Goal: Find specific page/section: Find specific page/section

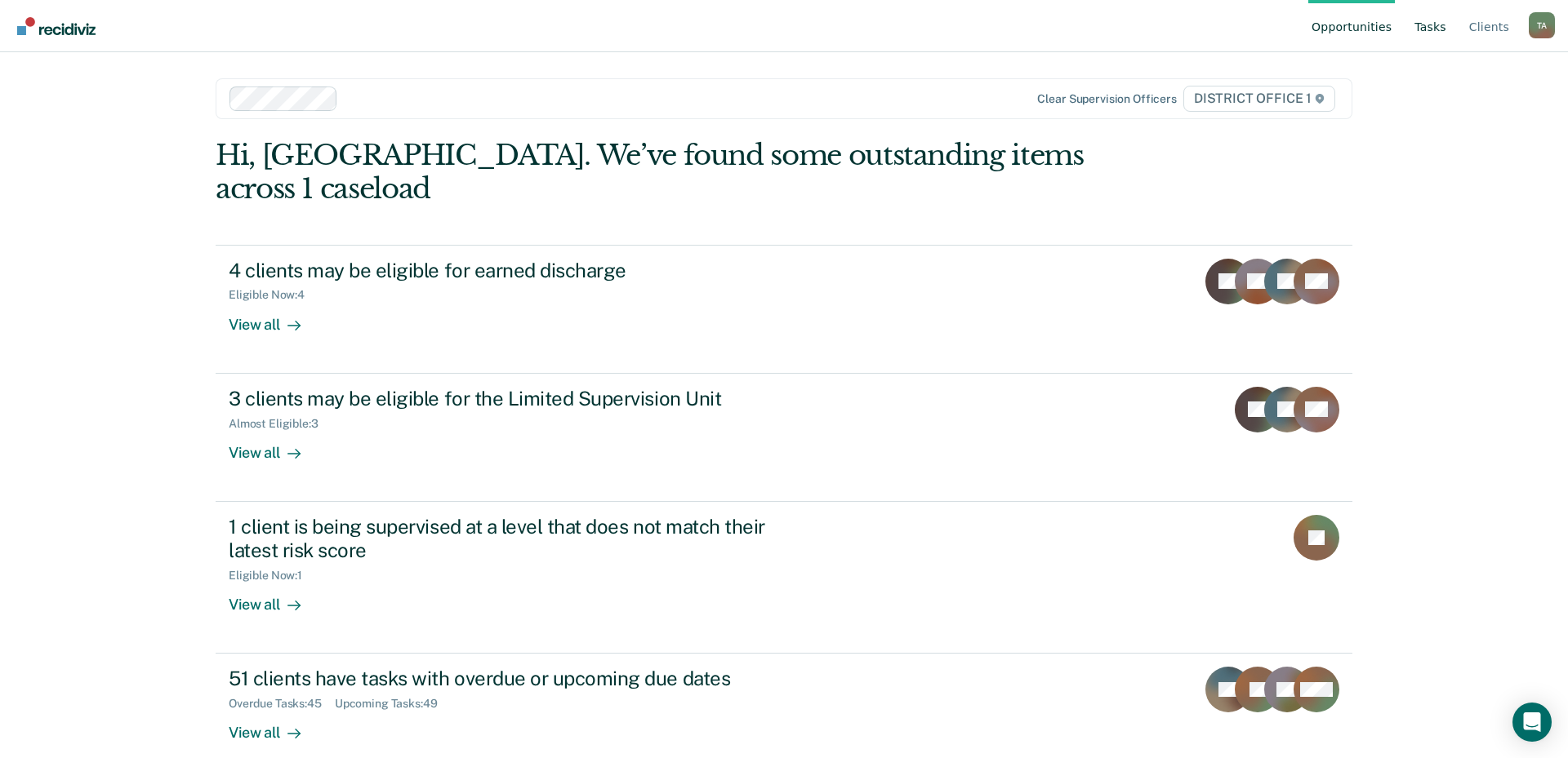
click at [1449, 27] on link "Tasks" at bounding box center [1430, 26] width 38 height 52
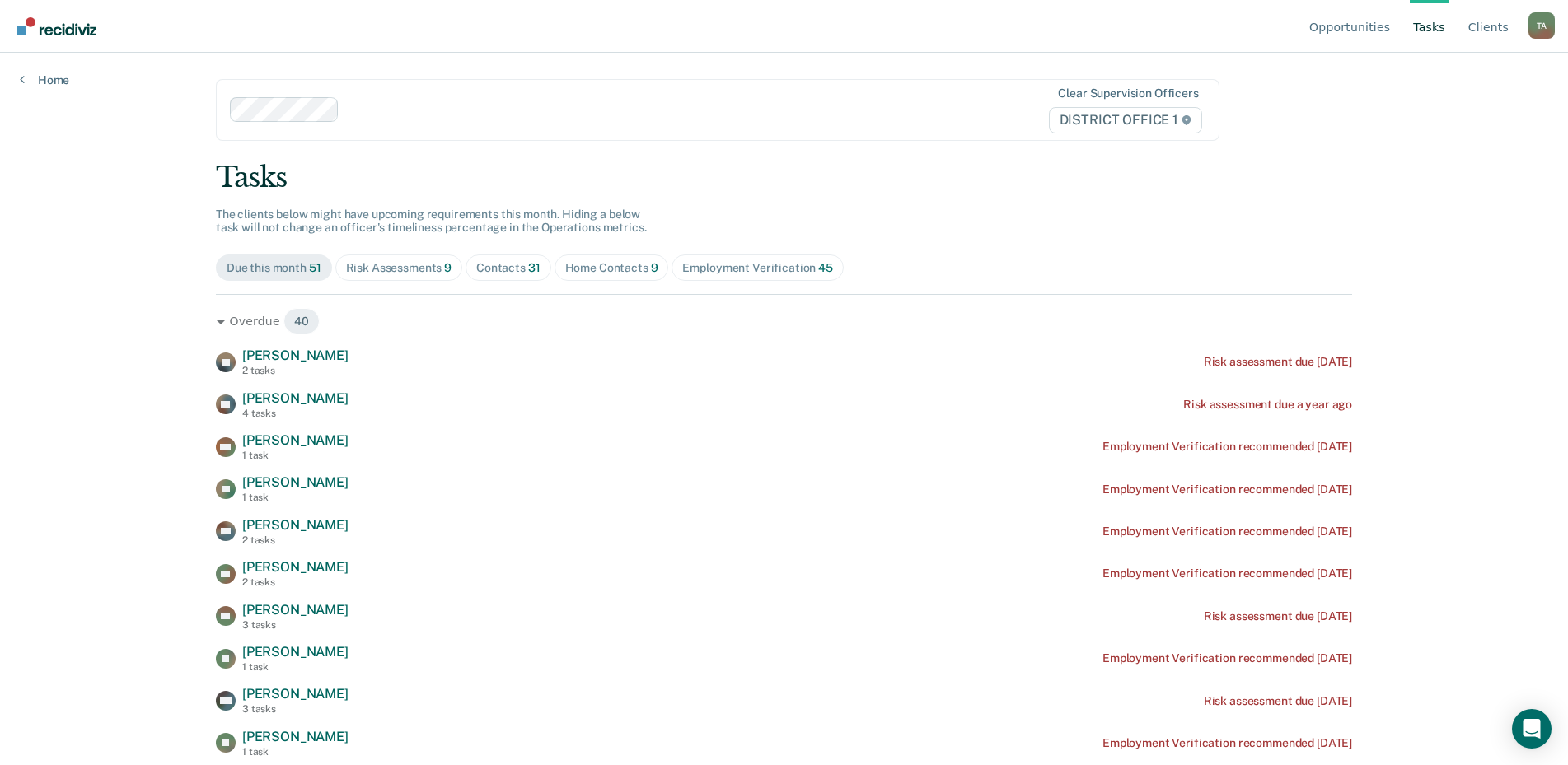
scroll to position [82, 0]
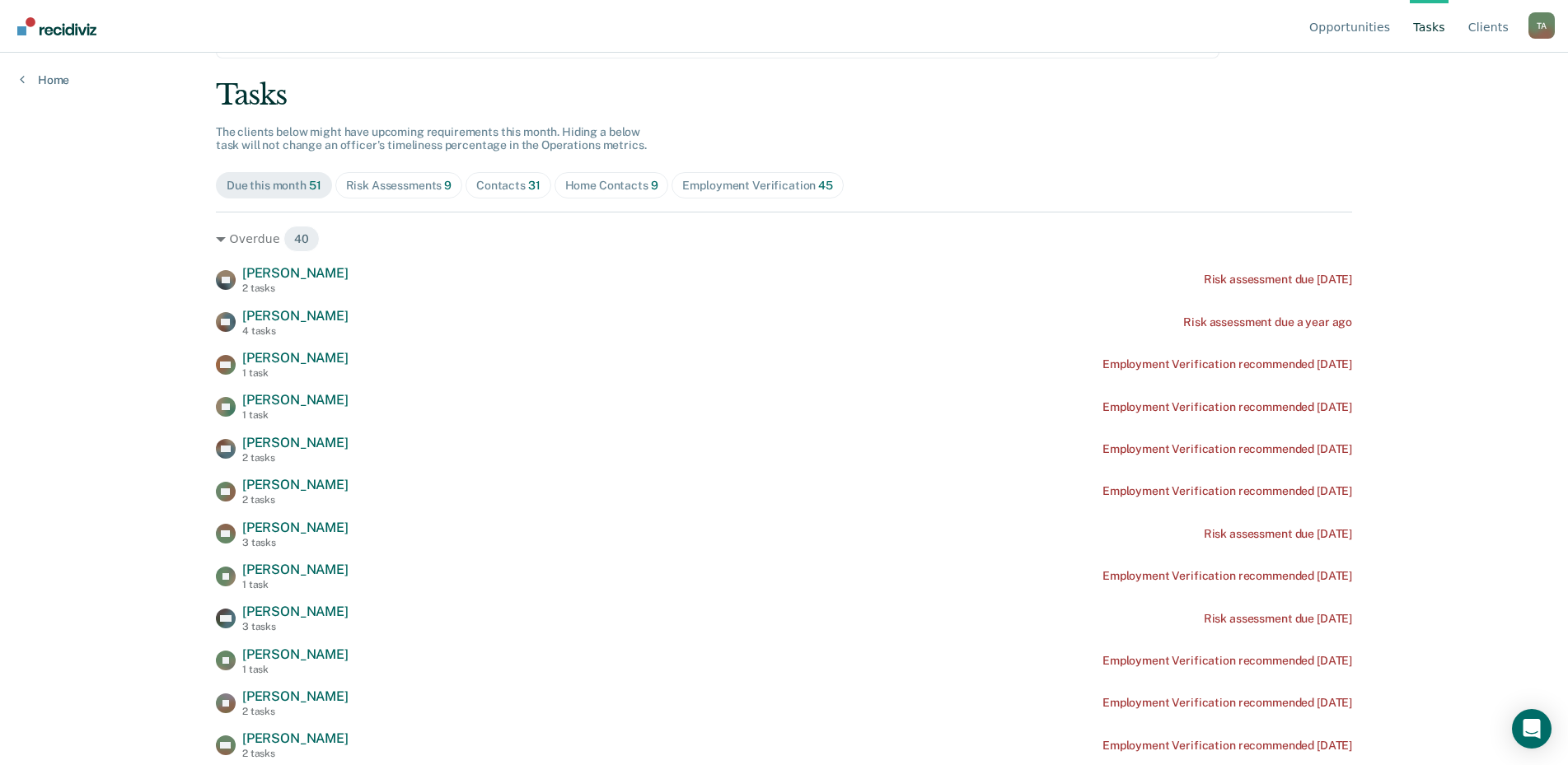
click at [350, 190] on div "Risk Assessments 9" at bounding box center [399, 186] width 106 height 14
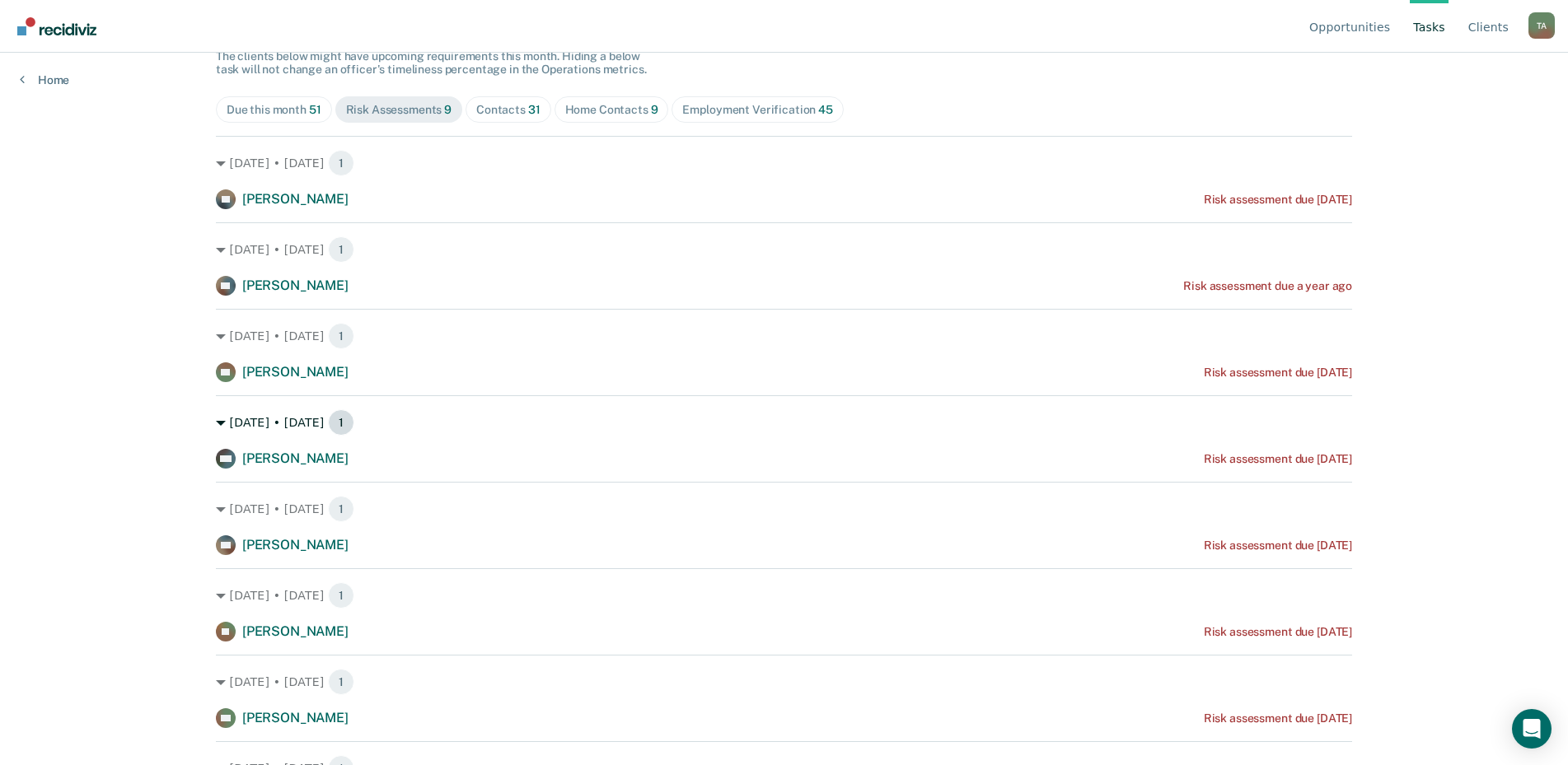
scroll to position [129, 0]
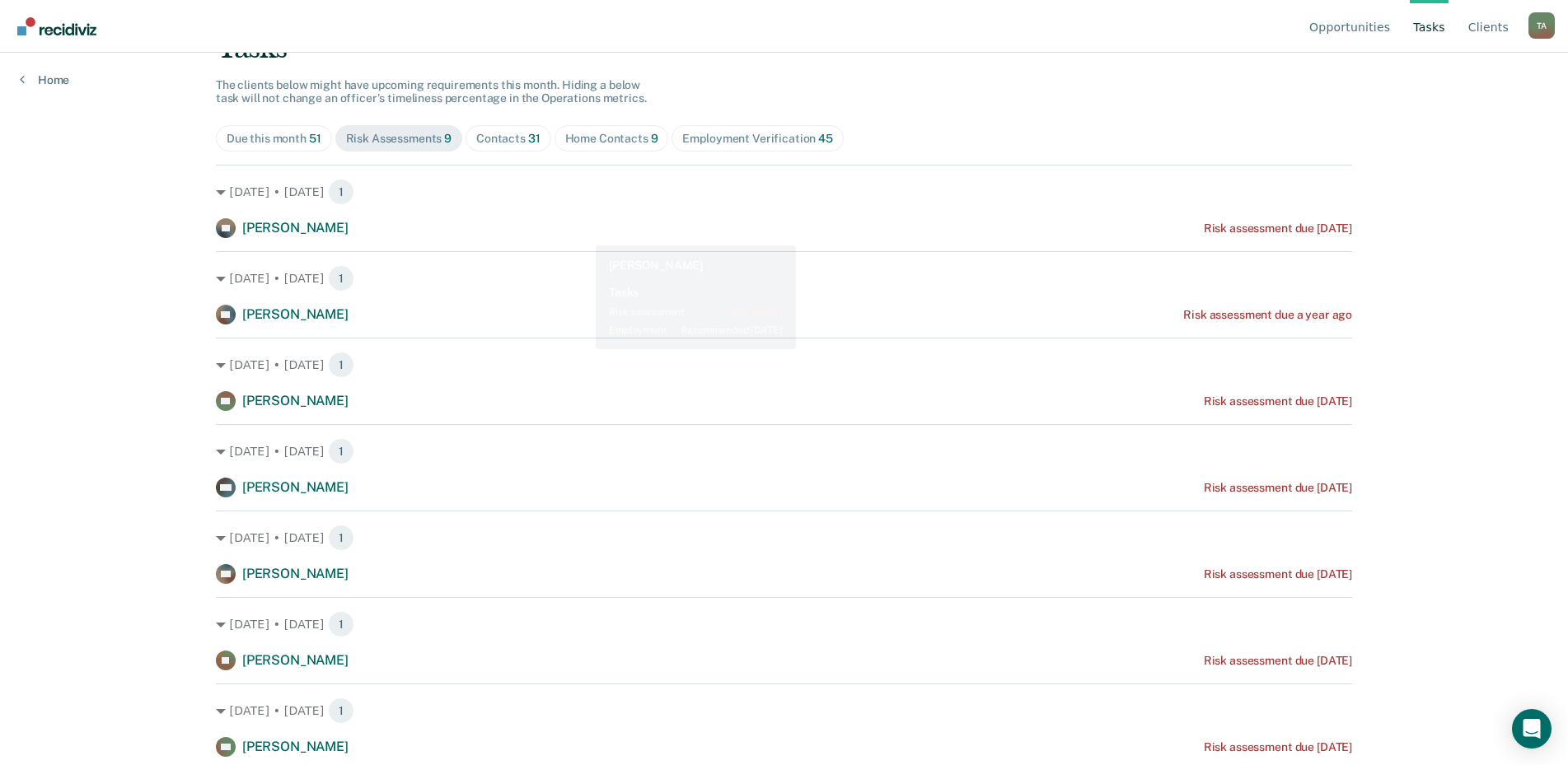
click at [528, 137] on span "31" at bounding box center [534, 139] width 12 height 13
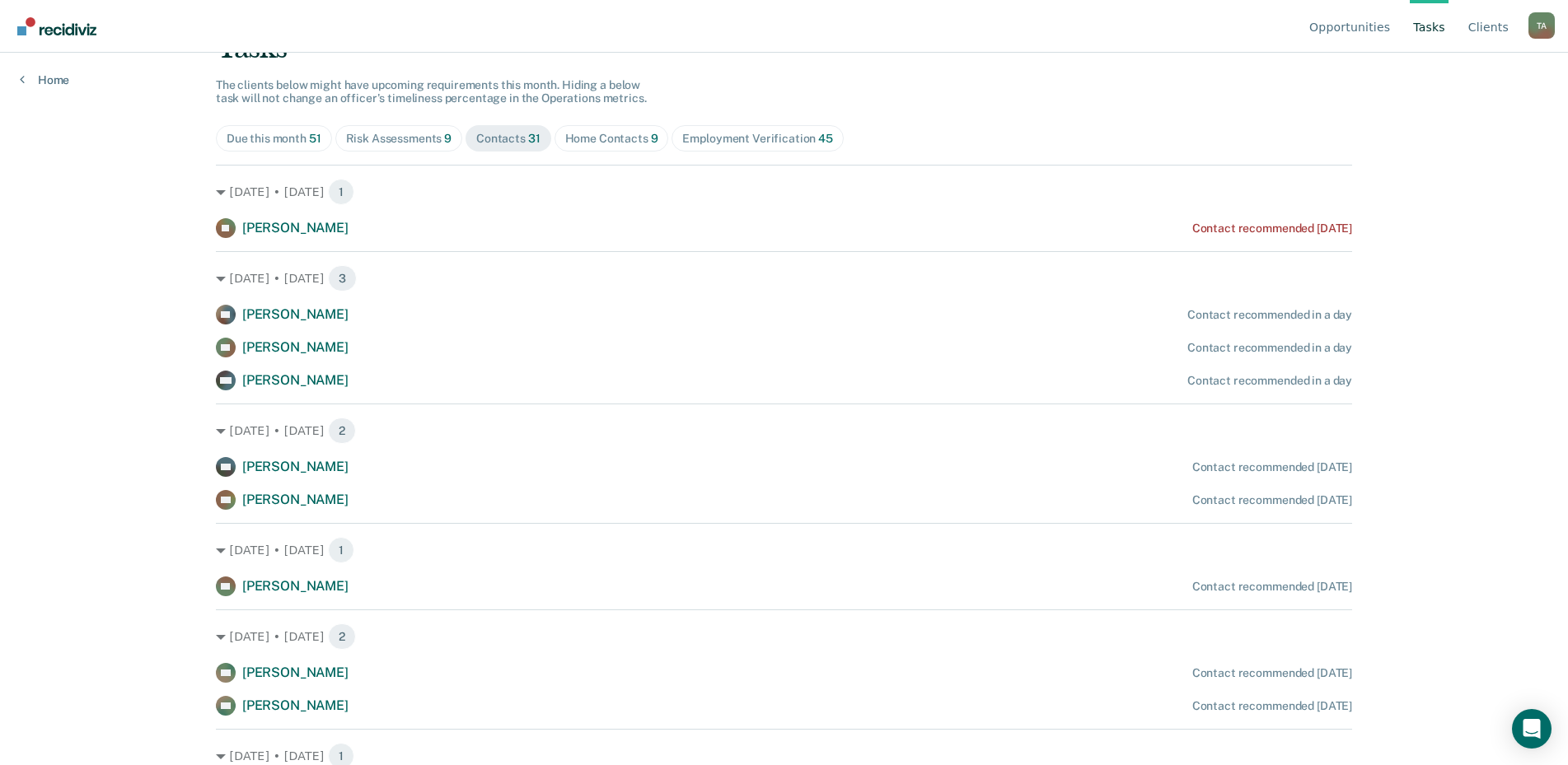
click at [583, 142] on div "Home Contacts 9" at bounding box center [611, 139] width 93 height 14
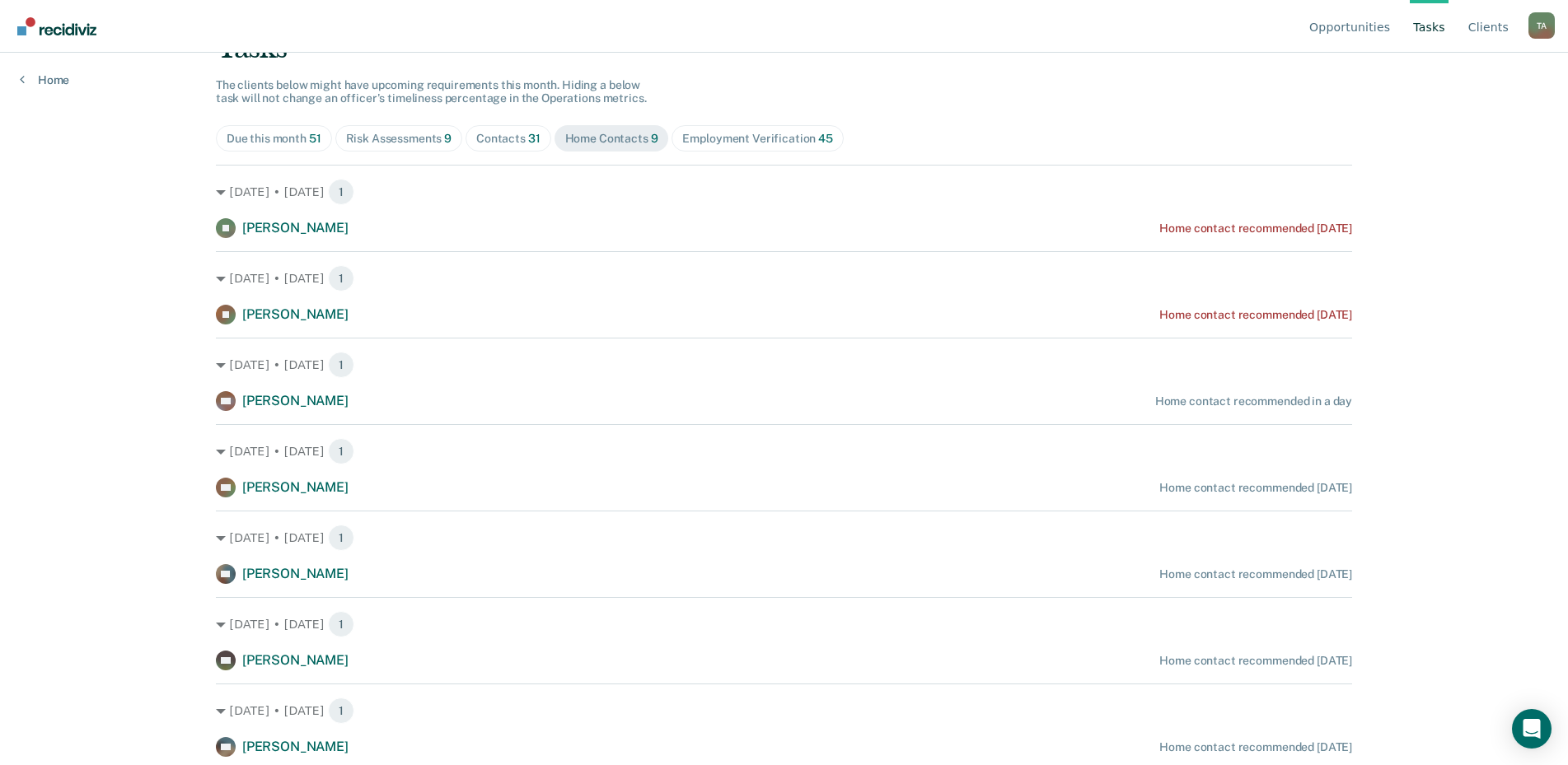
click at [404, 140] on div "Risk Assessments 9" at bounding box center [399, 139] width 106 height 14
